Goal: Find specific page/section

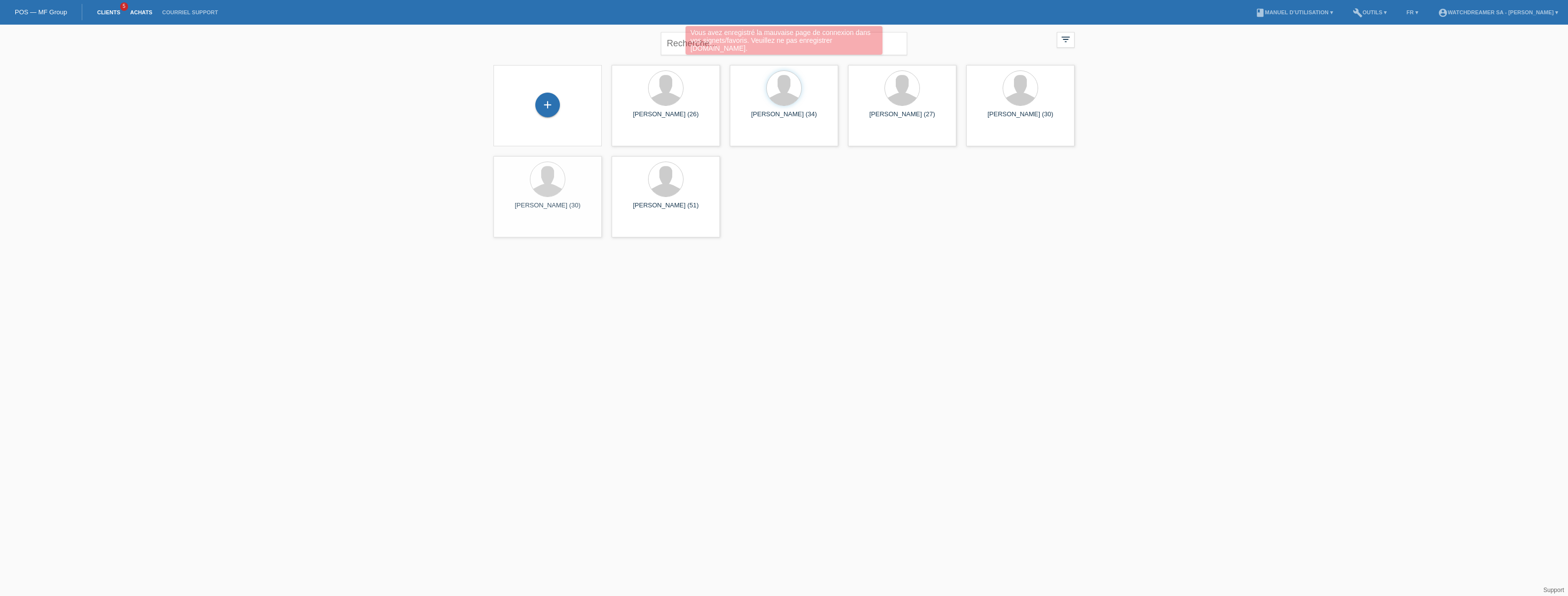
click at [143, 12] on link "Achats" at bounding box center [141, 12] width 32 height 6
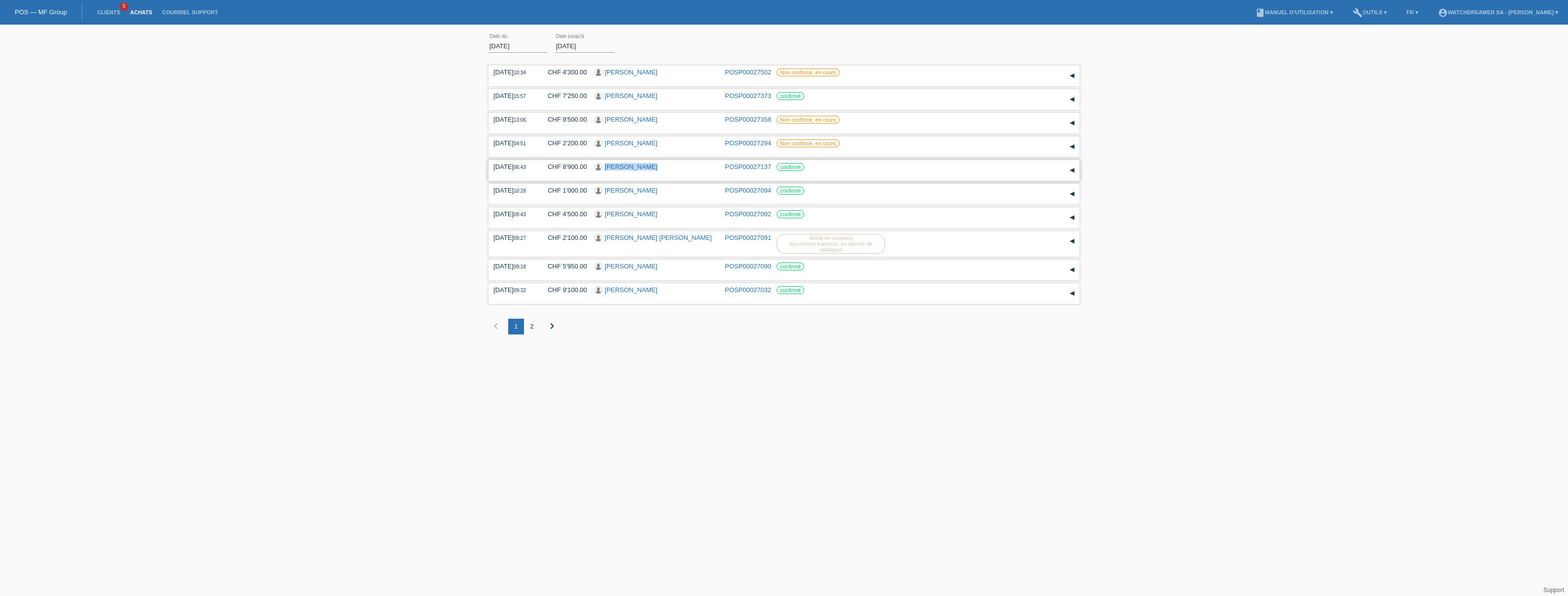
drag, startPoint x: 655, startPoint y: 171, endPoint x: 606, endPoint y: 170, distance: 49.0
click at [606, 170] on div "[PERSON_NAME]" at bounding box center [655, 167] width 123 height 10
copy link "[PERSON_NAME]"
click at [406, 238] on div "[DATE] error Date du [DATE] error Date jusqu'à appliquer 10:34 Date" at bounding box center [784, 189] width 1568 height 319
